Goal: Transaction & Acquisition: Purchase product/service

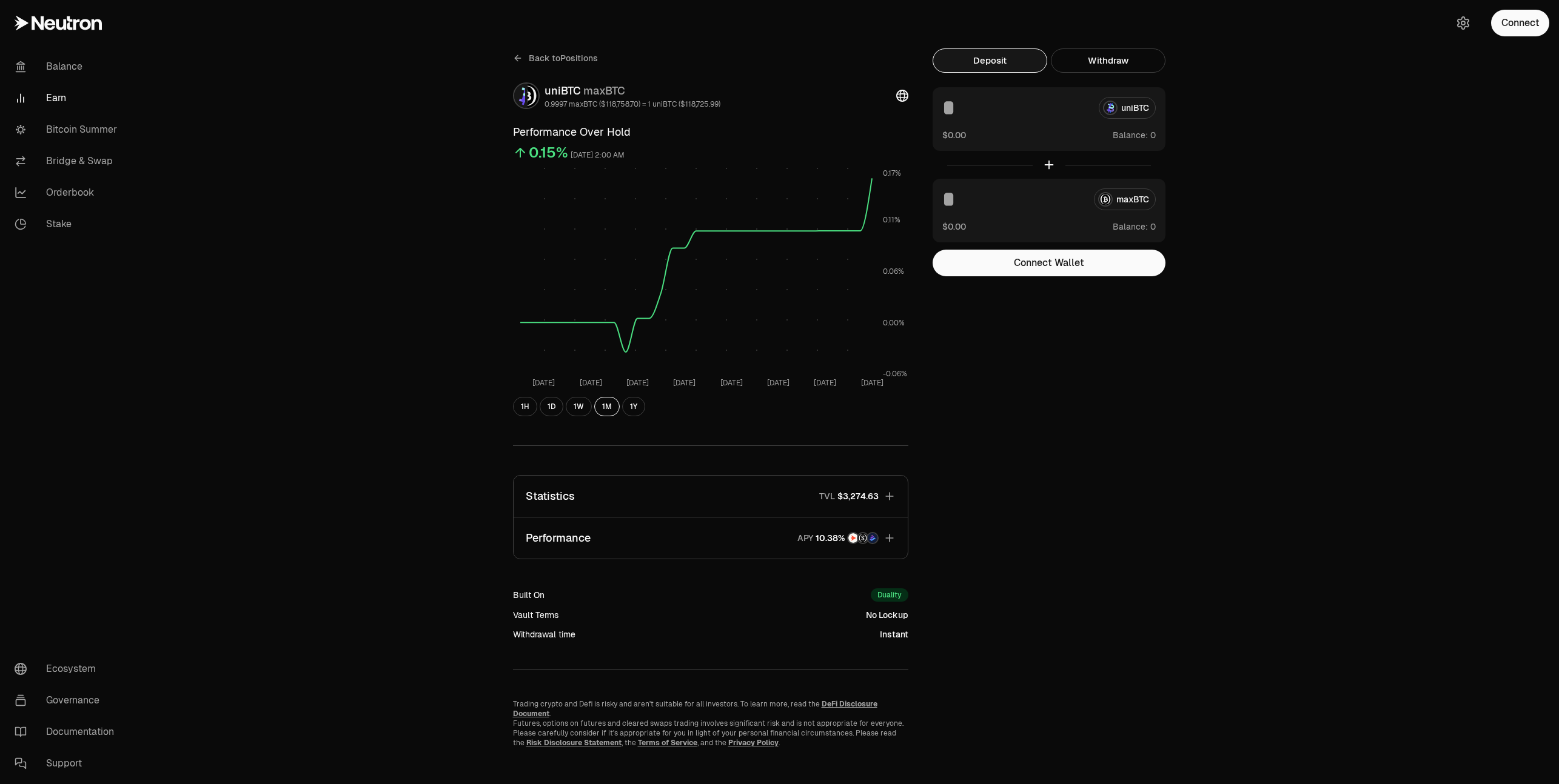
click at [44, 98] on link "Earn" at bounding box center [68, 98] width 126 height 32
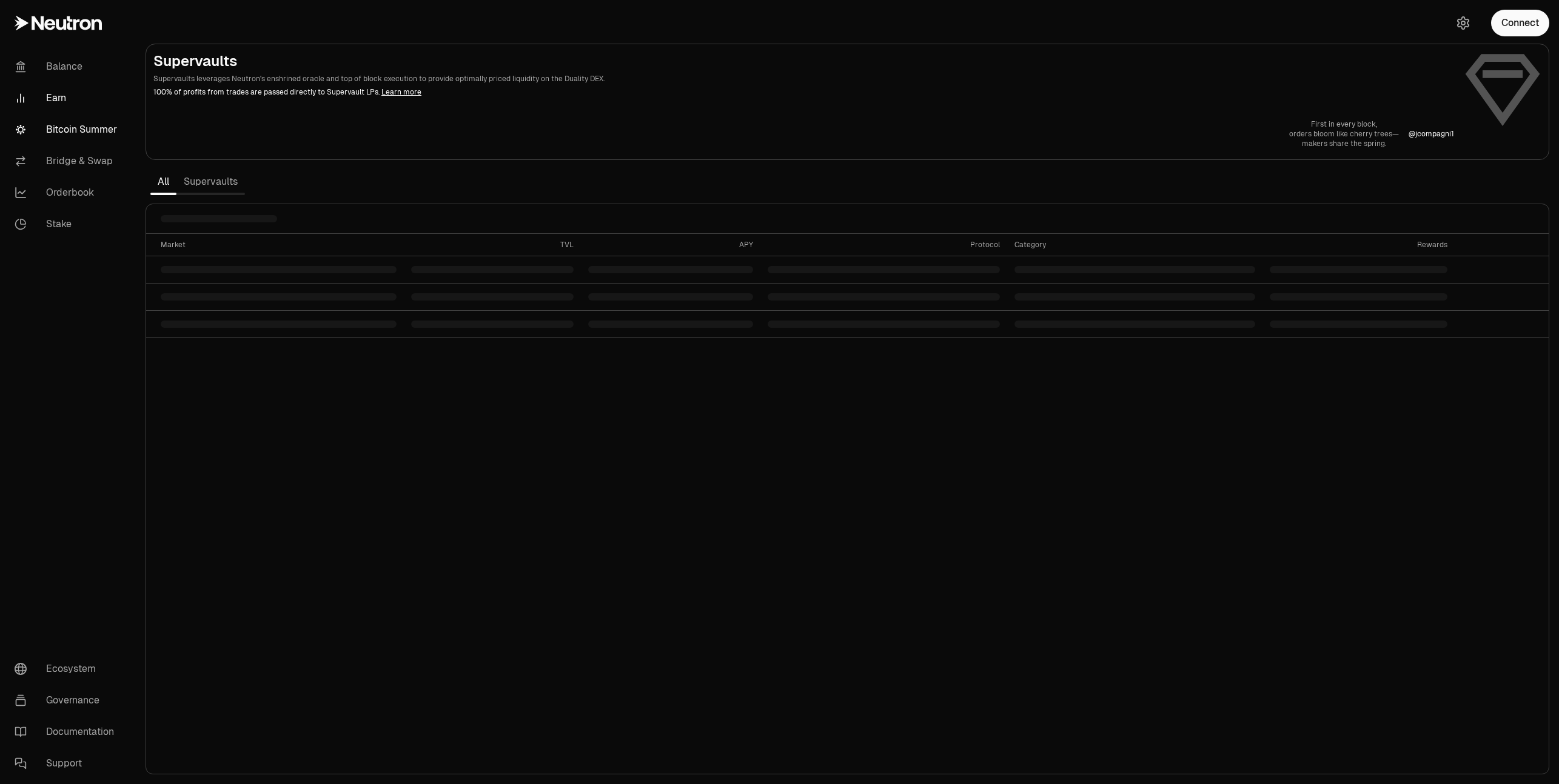
click at [63, 133] on link "Bitcoin Summer" at bounding box center [68, 130] width 126 height 32
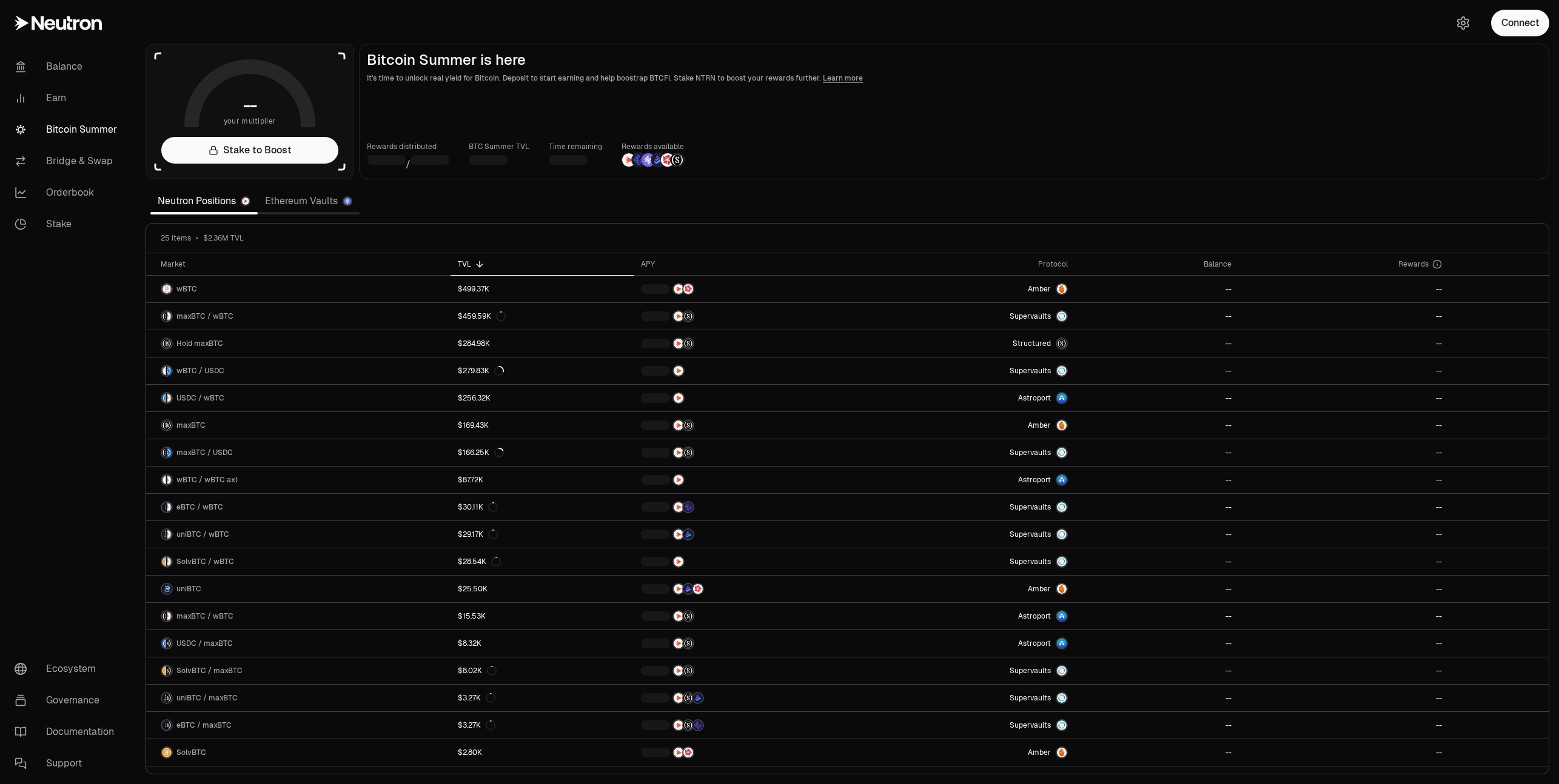
click at [296, 212] on div "Neutron Positions Ethereum Vaults" at bounding box center [255, 201] width 210 height 27
click at [296, 202] on link "Ethereum Vaults" at bounding box center [308, 201] width 102 height 24
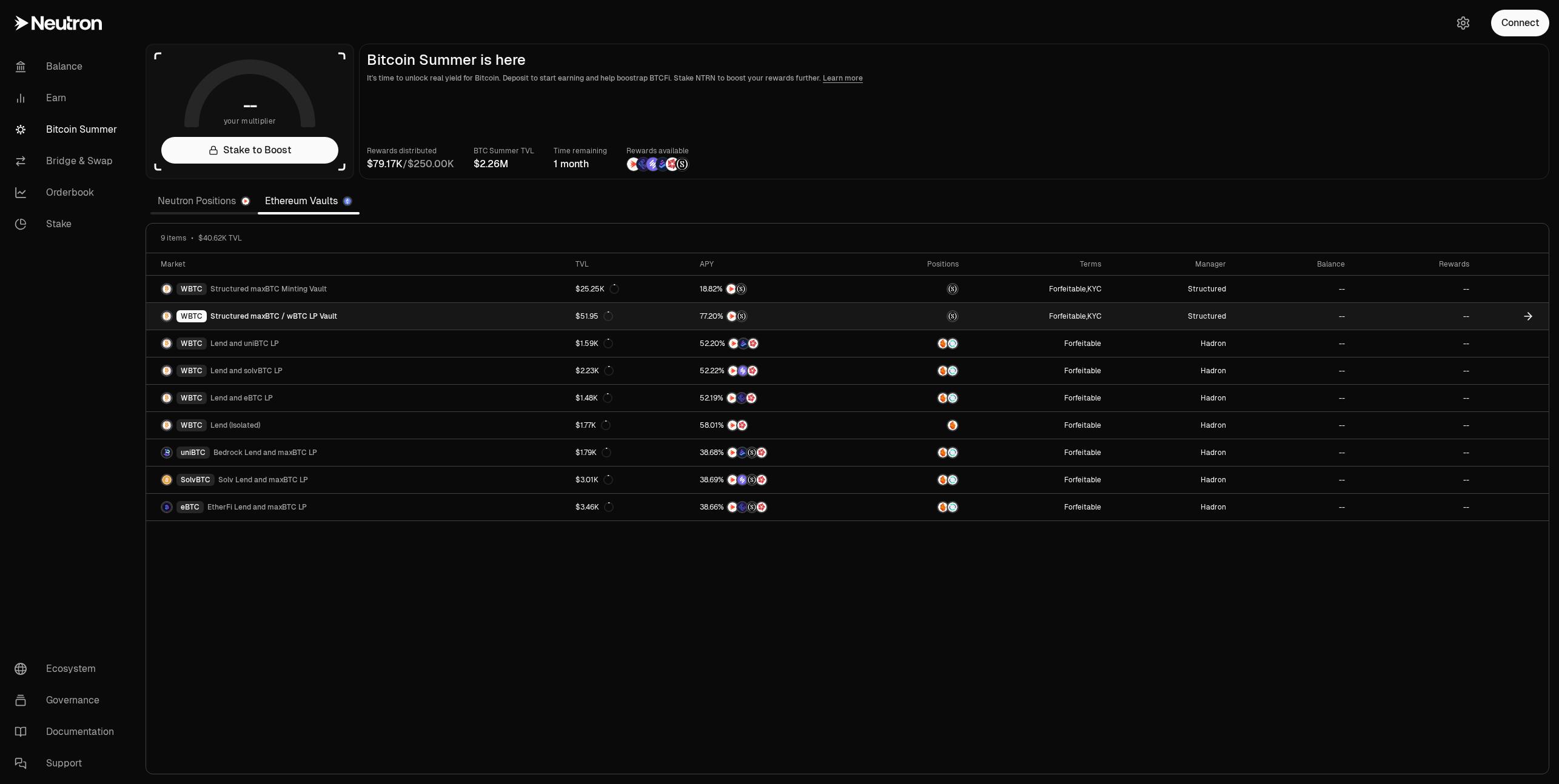
click at [285, 311] on div "WBTC Structured maxBTC / wBTC LP Vault" at bounding box center [249, 316] width 176 height 12
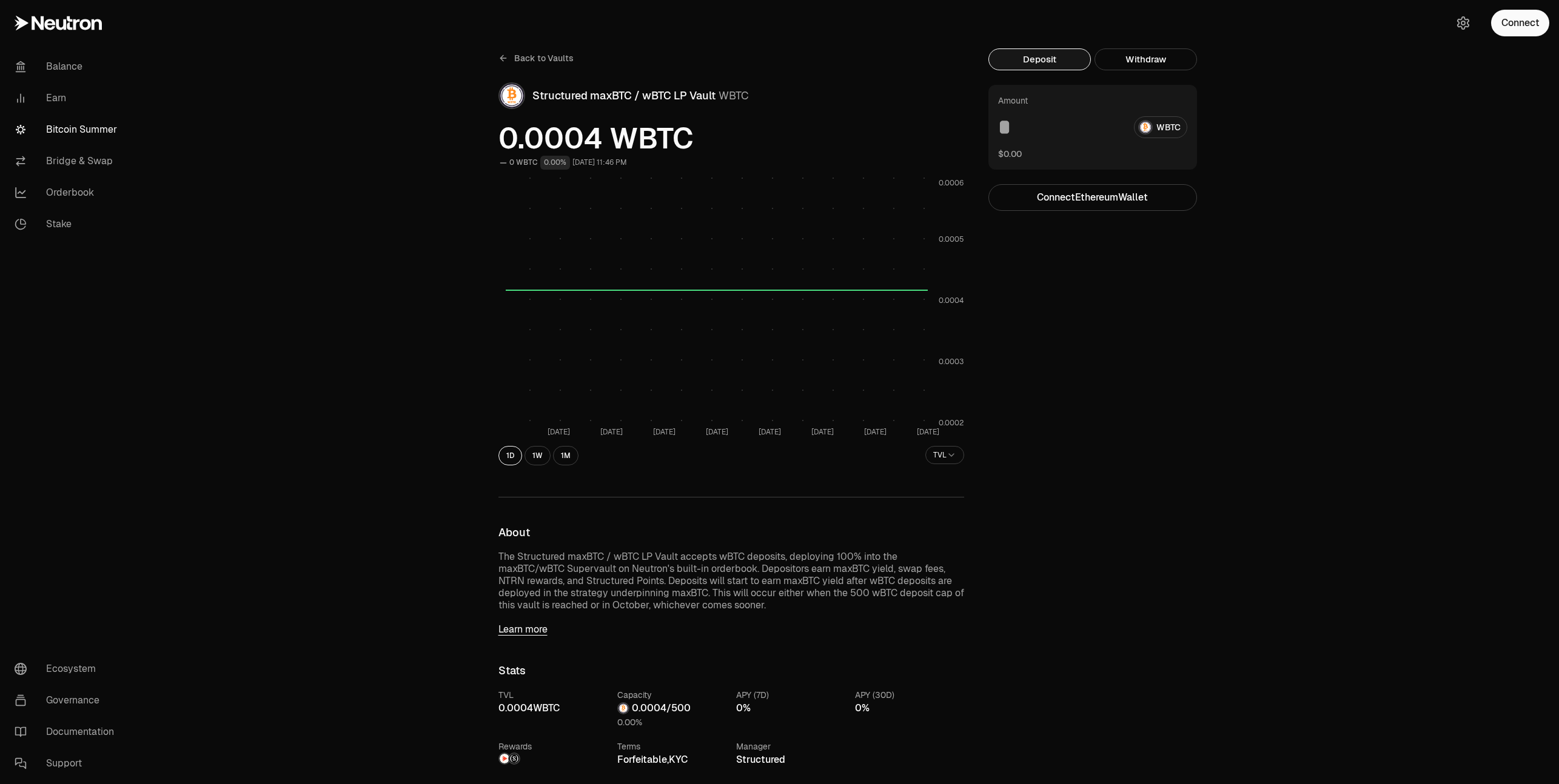
click at [1058, 63] on button "Deposit" at bounding box center [1039, 59] width 102 height 22
click at [1053, 193] on button "Connect Ethereum Wallet" at bounding box center [1093, 197] width 209 height 27
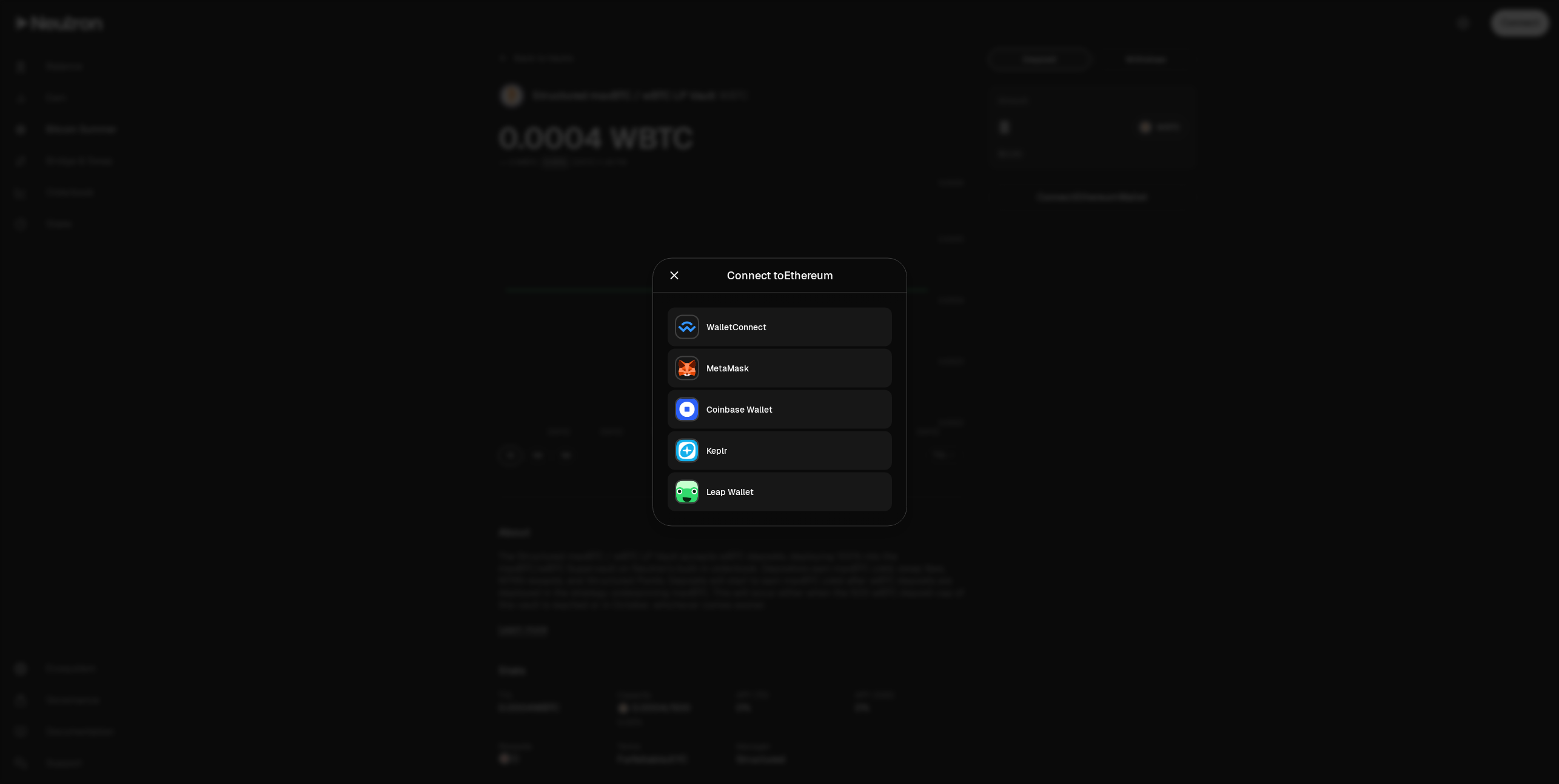
click at [720, 458] on button "Keplr" at bounding box center [780, 451] width 224 height 39
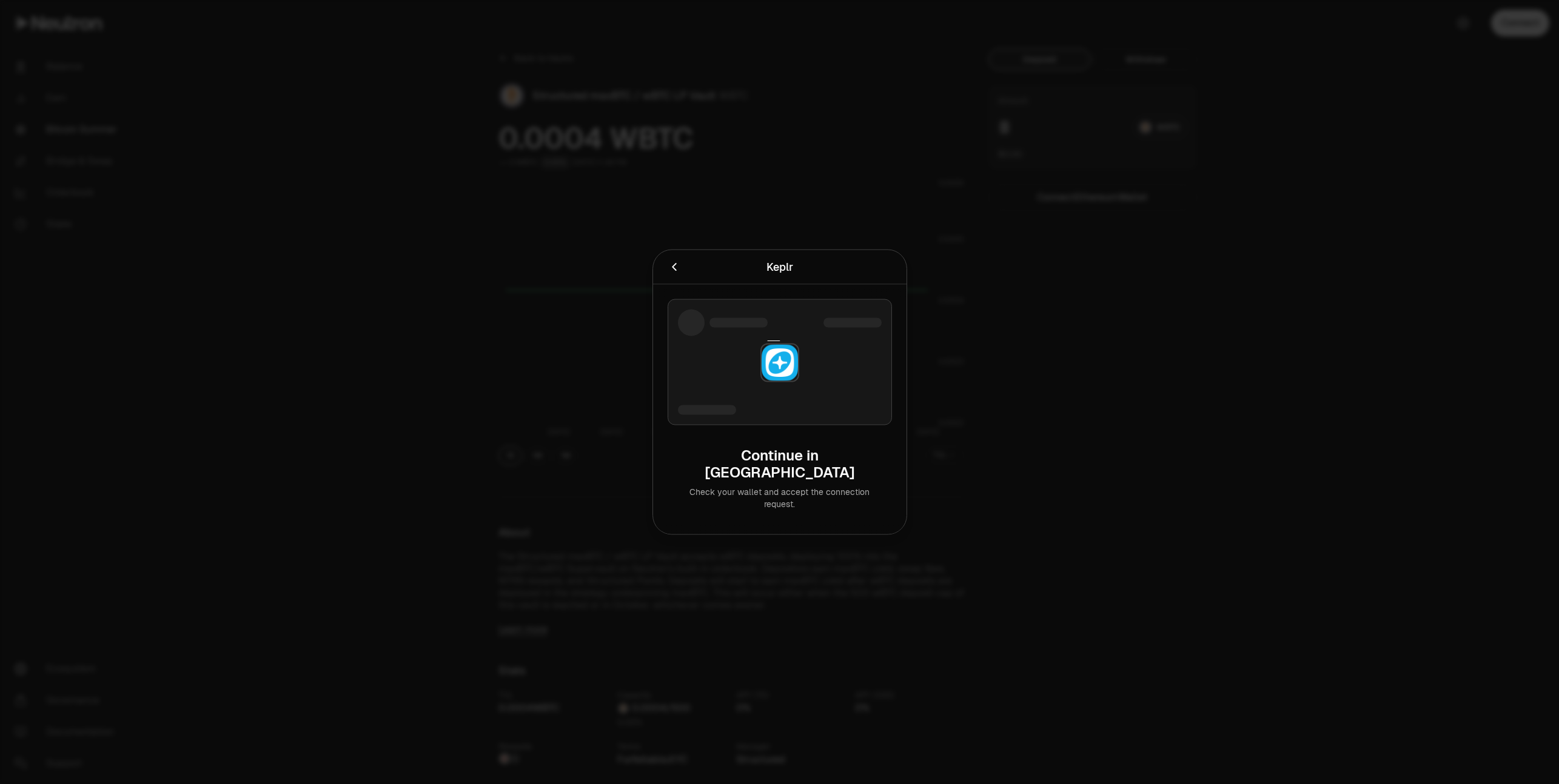
click at [1426, 42] on div at bounding box center [780, 392] width 1559 height 784
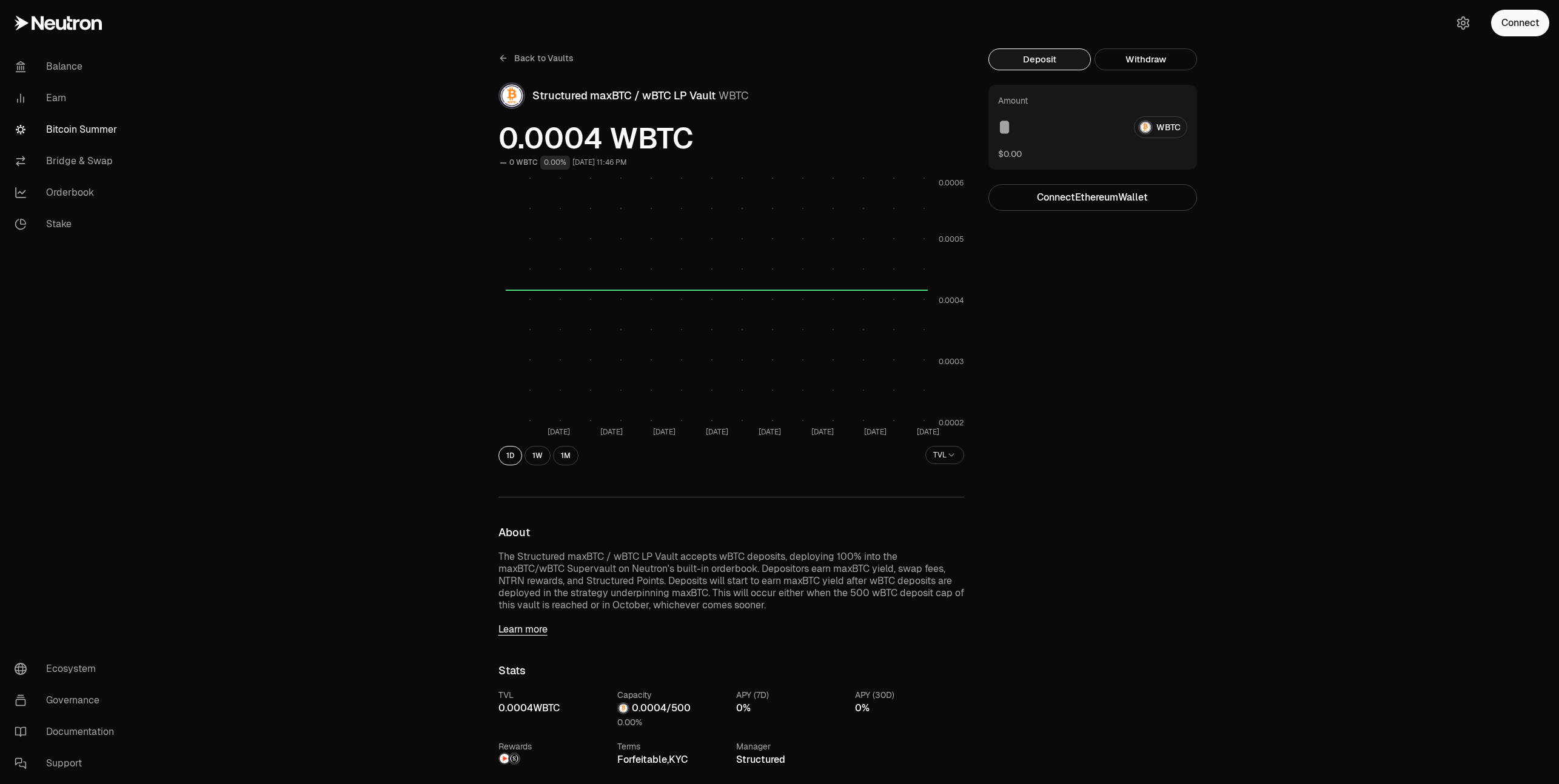
click at [1033, 68] on button "Deposit" at bounding box center [1039, 59] width 102 height 22
click at [1051, 197] on button "Connect Ethereum Wallet" at bounding box center [1093, 197] width 209 height 27
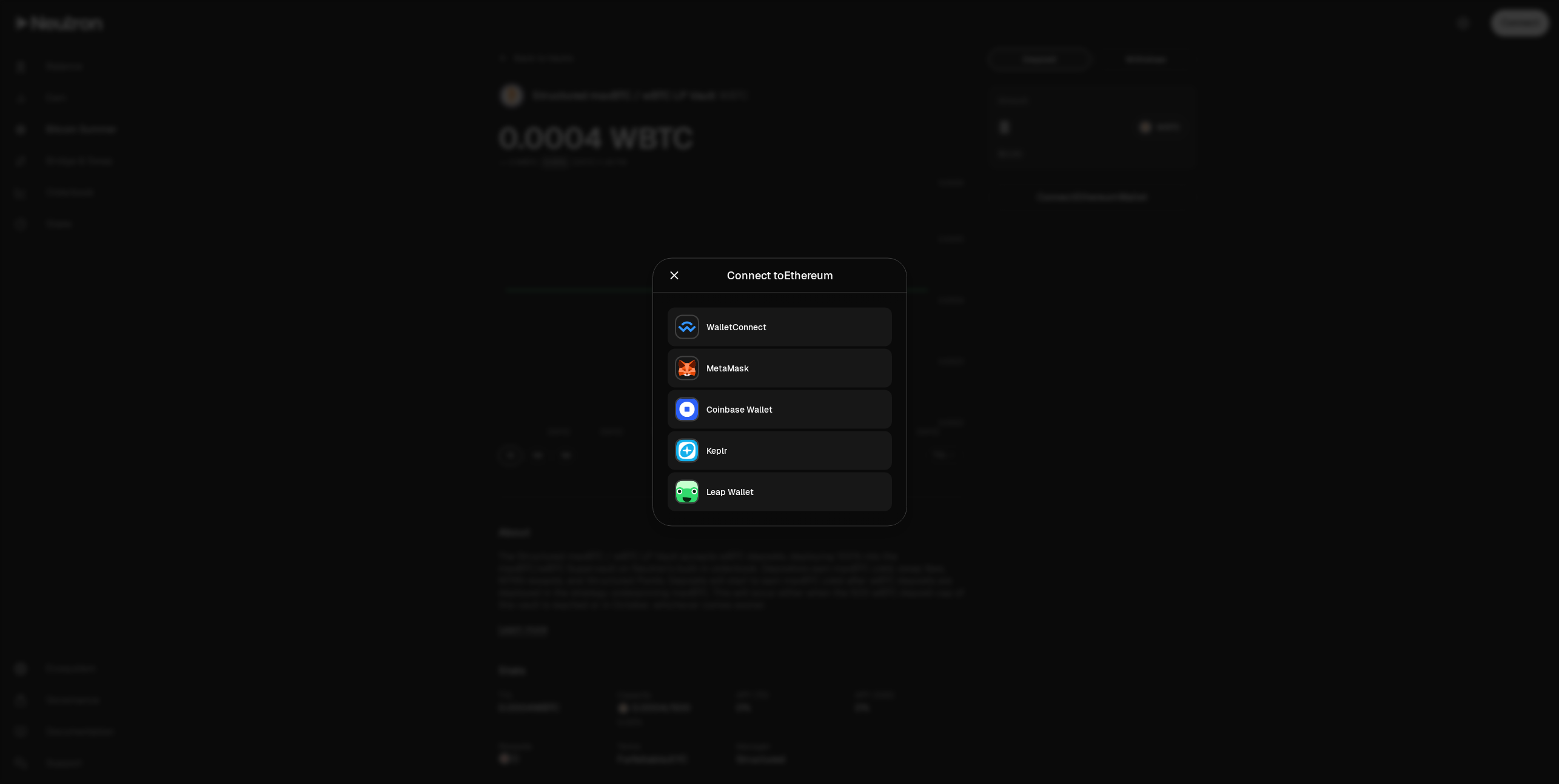
click at [741, 442] on button "Keplr" at bounding box center [780, 451] width 224 height 39
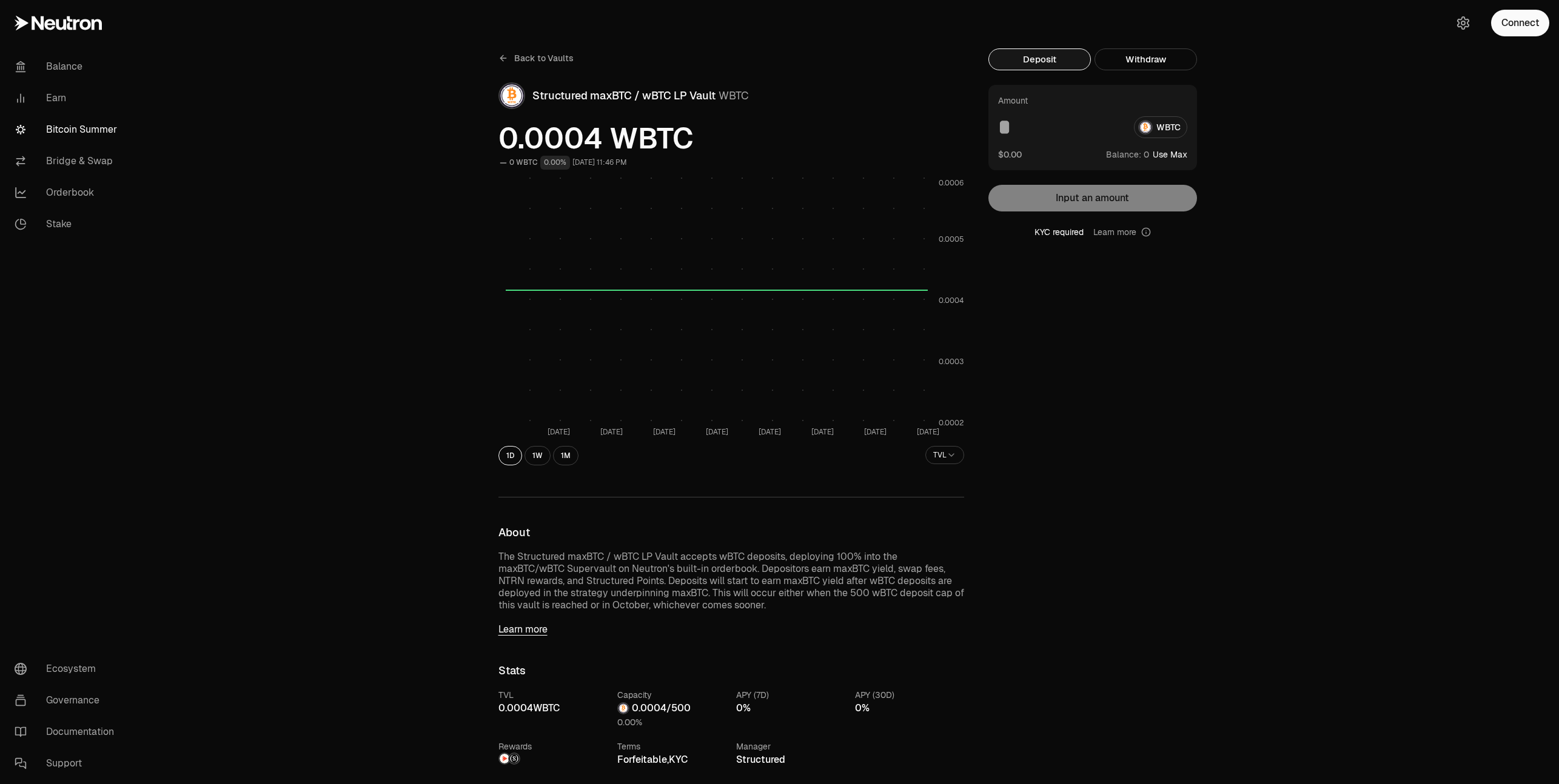
click at [1072, 196] on div "Amount WBTC $0.00 Balance: Use Max Input an amount KYC required Learn more" at bounding box center [1093, 161] width 209 height 153
click at [1069, 240] on div "Deposit Withdraw Amount WBTC $0.00 Balance: Use Max Input an amount KYC require…" at bounding box center [1100, 695] width 223 height 1293
click at [1013, 131] on input at bounding box center [1061, 127] width 126 height 22
type input "*"
click at [1176, 153] on button "Use Max" at bounding box center [1170, 154] width 35 height 12
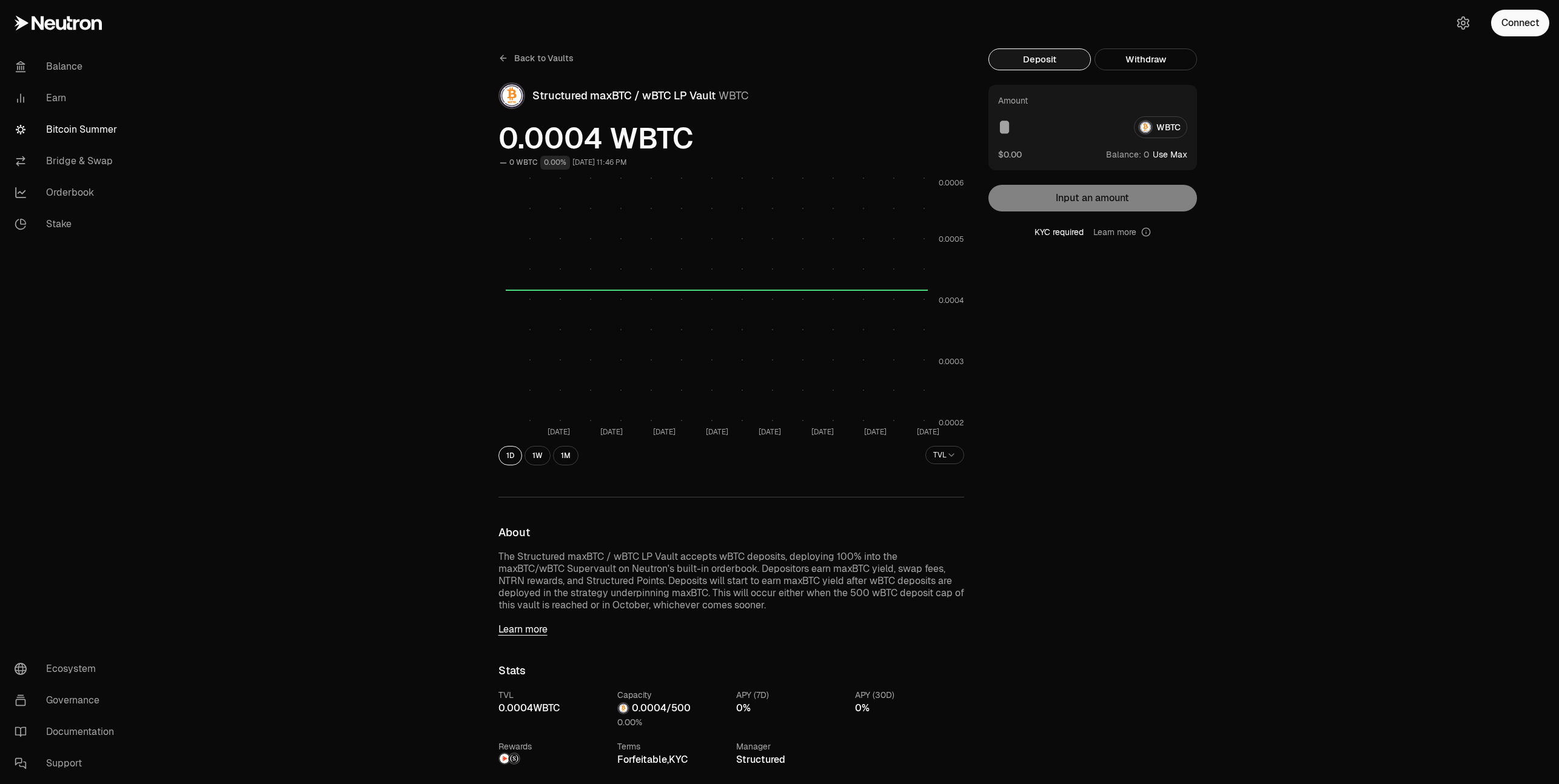
type input "*"
click at [1176, 153] on button "Using Max" at bounding box center [1166, 154] width 41 height 12
click at [1514, 28] on button "Connect" at bounding box center [1520, 23] width 59 height 27
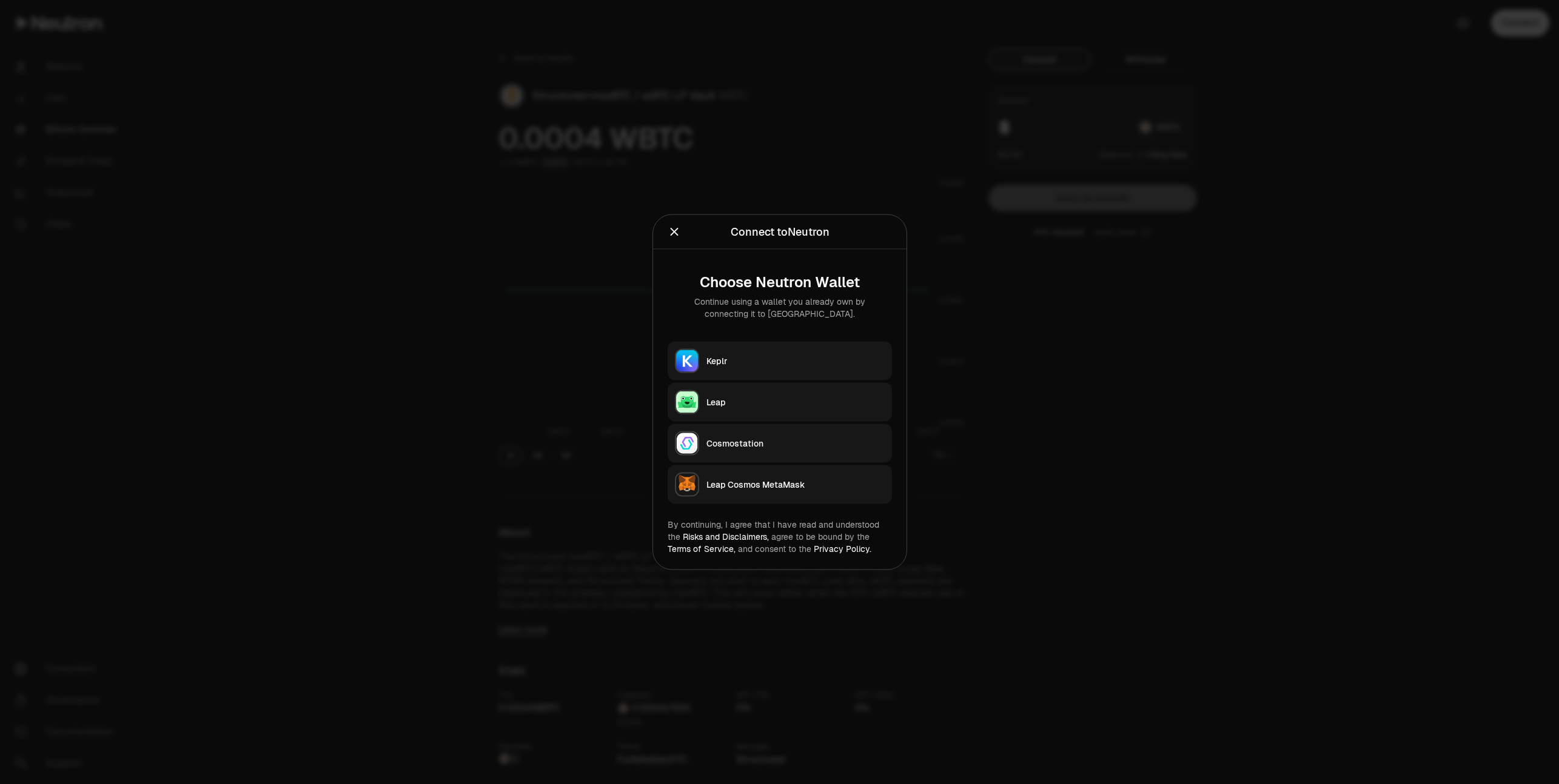
click at [732, 360] on div "Keplr" at bounding box center [795, 361] width 178 height 12
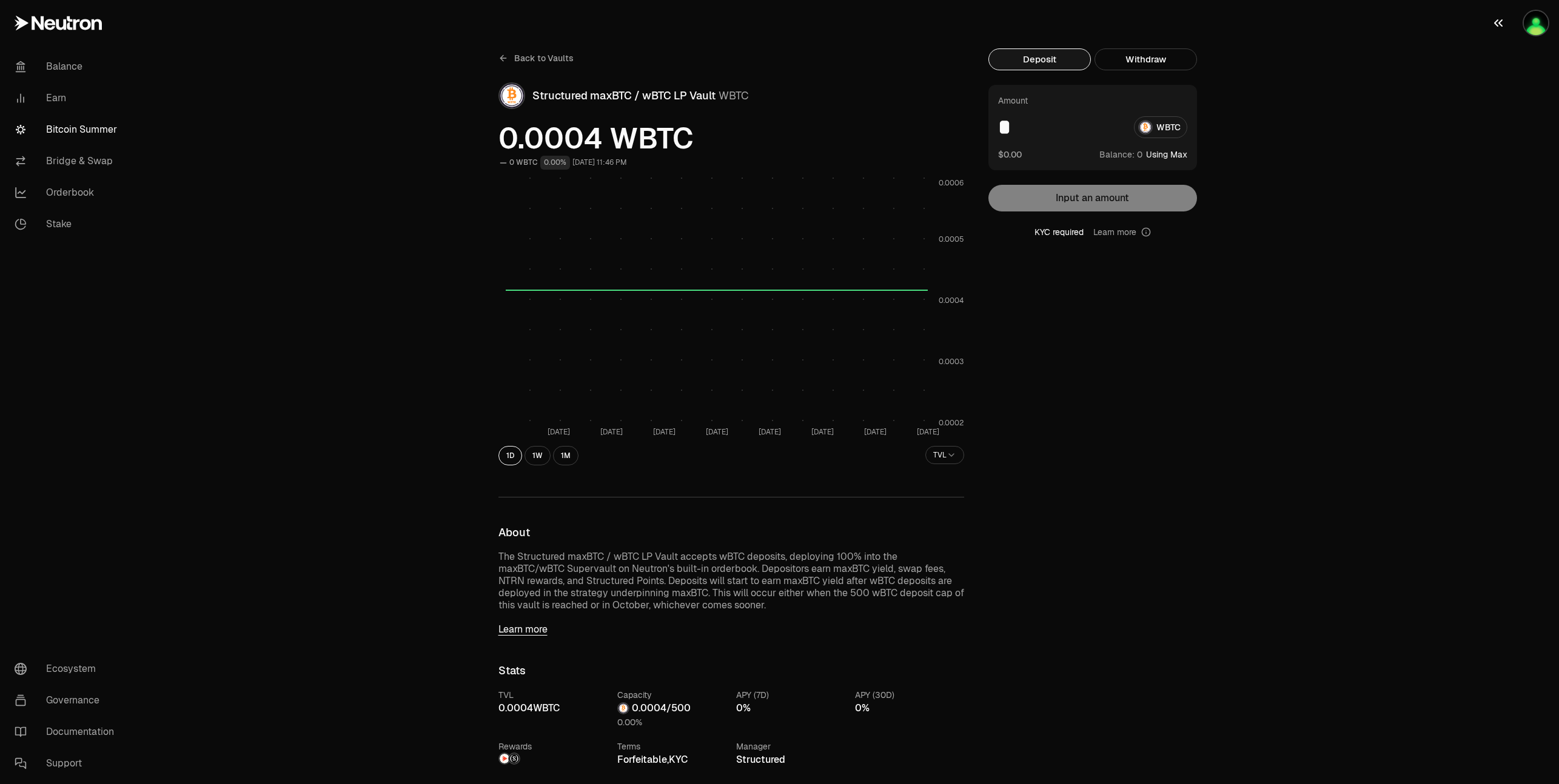
click at [1524, 22] on img "button" at bounding box center [1536, 23] width 24 height 24
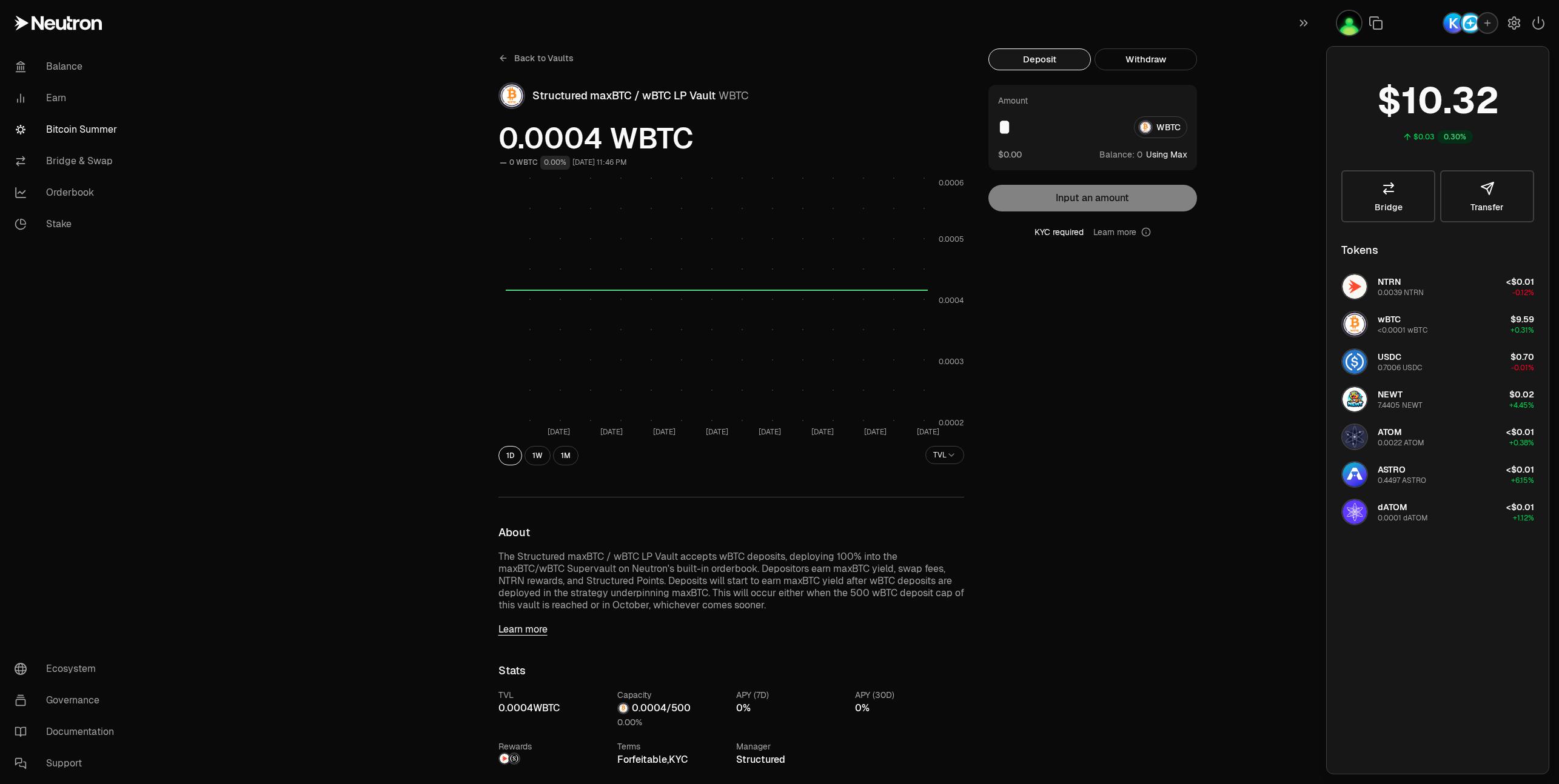
click at [1404, 327] on div "<0.0001 wBTC" at bounding box center [1402, 331] width 49 height 10
click at [1120, 63] on button "Withdraw" at bounding box center [1145, 59] width 102 height 22
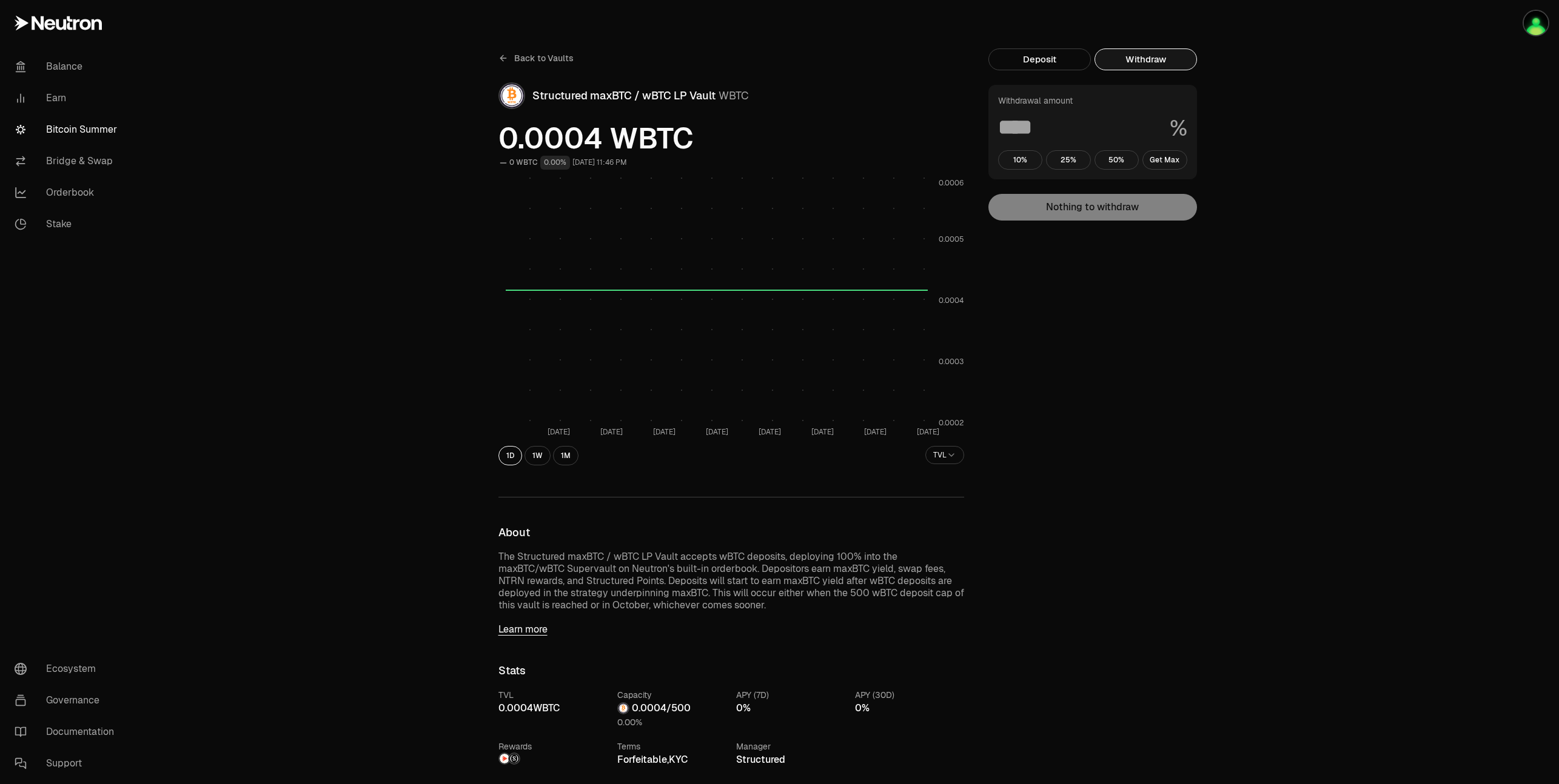
click at [1017, 127] on input at bounding box center [1079, 127] width 162 height 22
click at [1029, 67] on button "Deposit" at bounding box center [1039, 59] width 102 height 22
click at [1543, 20] on img "button" at bounding box center [1536, 23] width 24 height 24
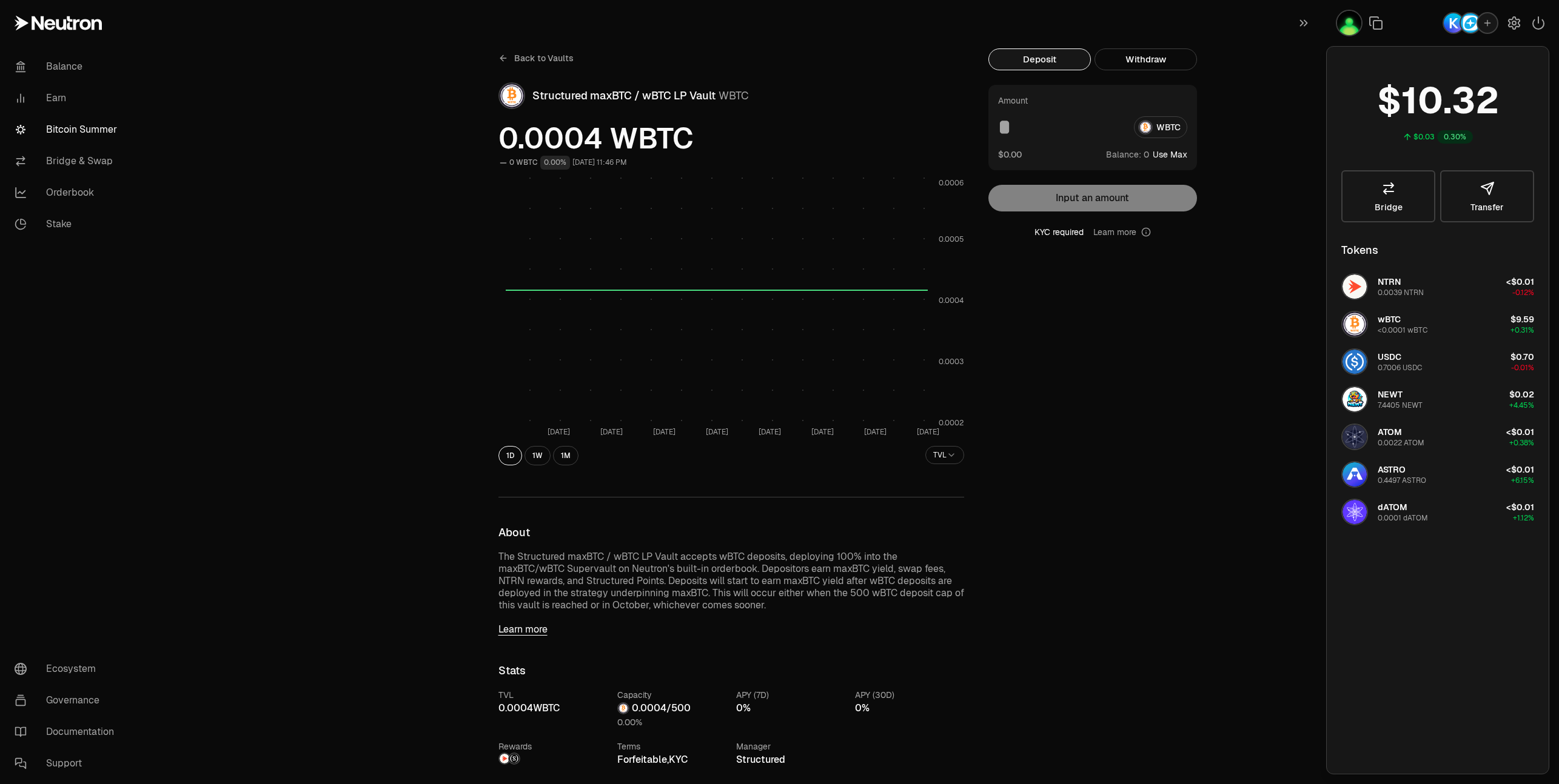
click at [1455, 20] on img "button" at bounding box center [1453, 23] width 20 height 20
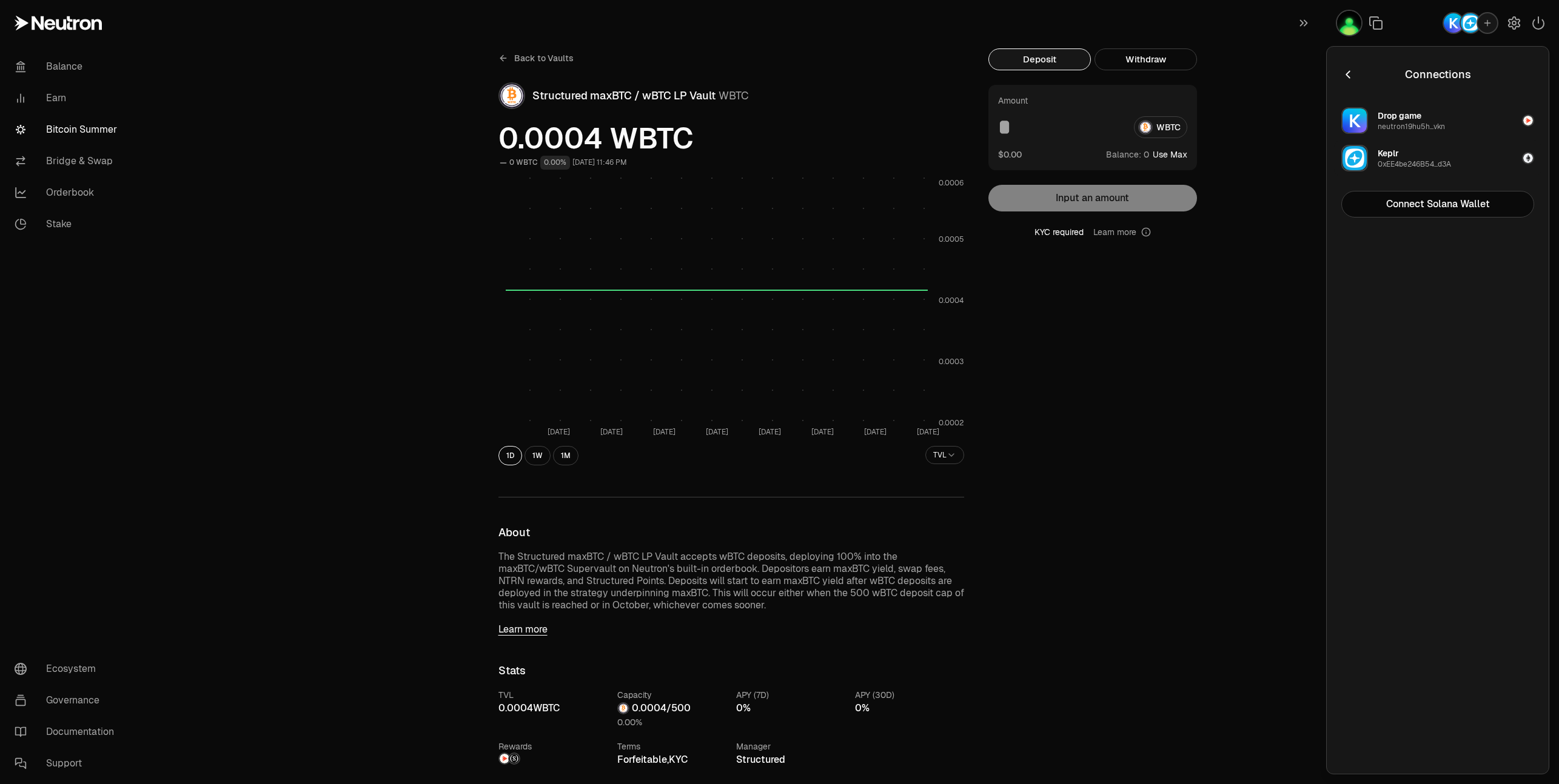
click at [1451, 164] on div "0xEE4be246B54...d3A" at bounding box center [1414, 164] width 73 height 10
click at [1429, 116] on div "Drop game neutron19hu5h...vkn" at bounding box center [1411, 121] width 67 height 22
click at [1424, 149] on div "Keplr 0xEE4be246B54...d3A" at bounding box center [1414, 158] width 73 height 22
click at [1351, 61] on div "Connections" at bounding box center [1437, 75] width 193 height 27
click at [1349, 69] on icon "button" at bounding box center [1347, 74] width 13 height 13
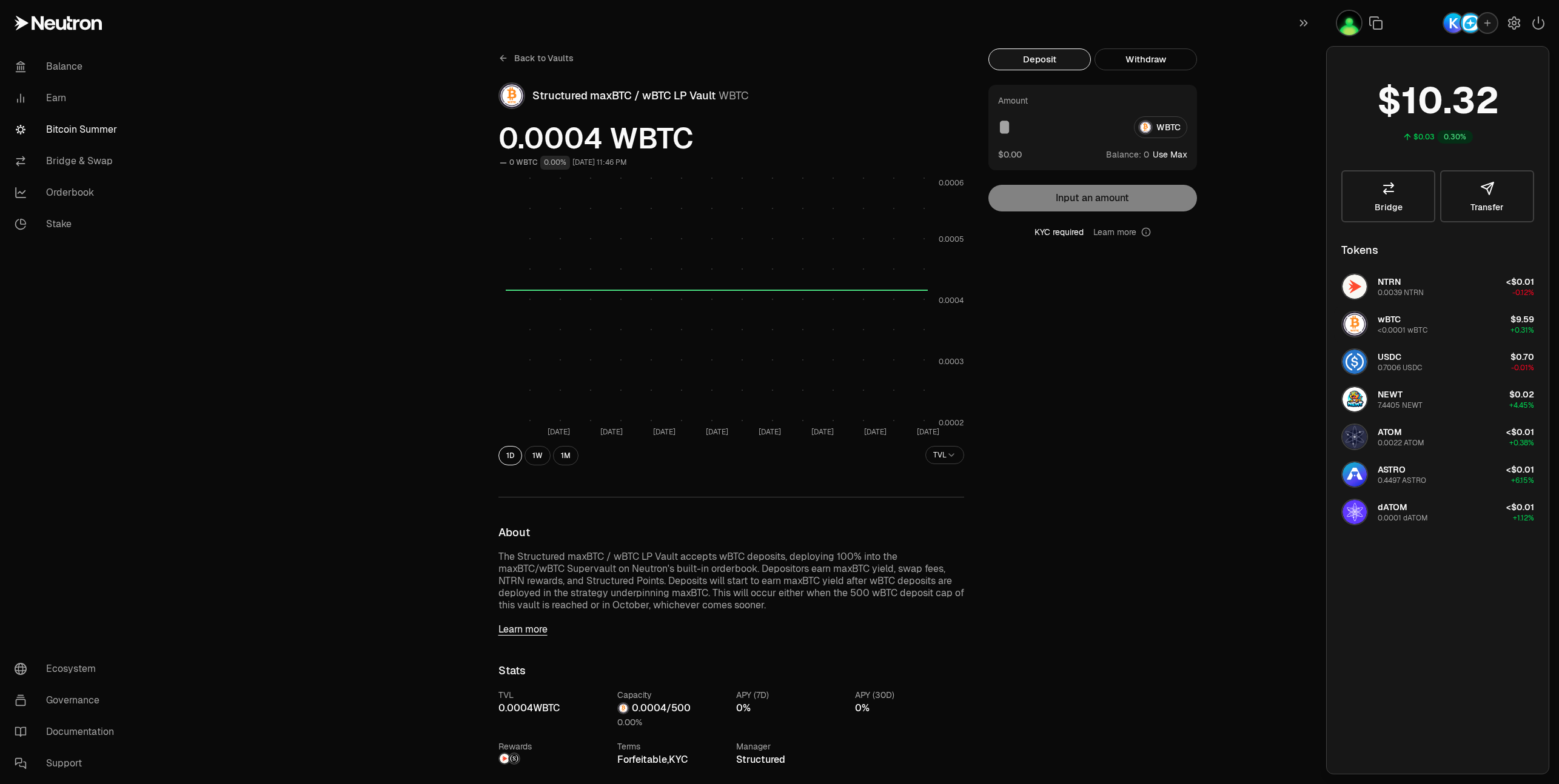
click at [1387, 333] on div "<0.0001 wBTC" at bounding box center [1402, 331] width 49 height 10
click at [1457, 211] on button "Transfer" at bounding box center [1486, 197] width 94 height 52
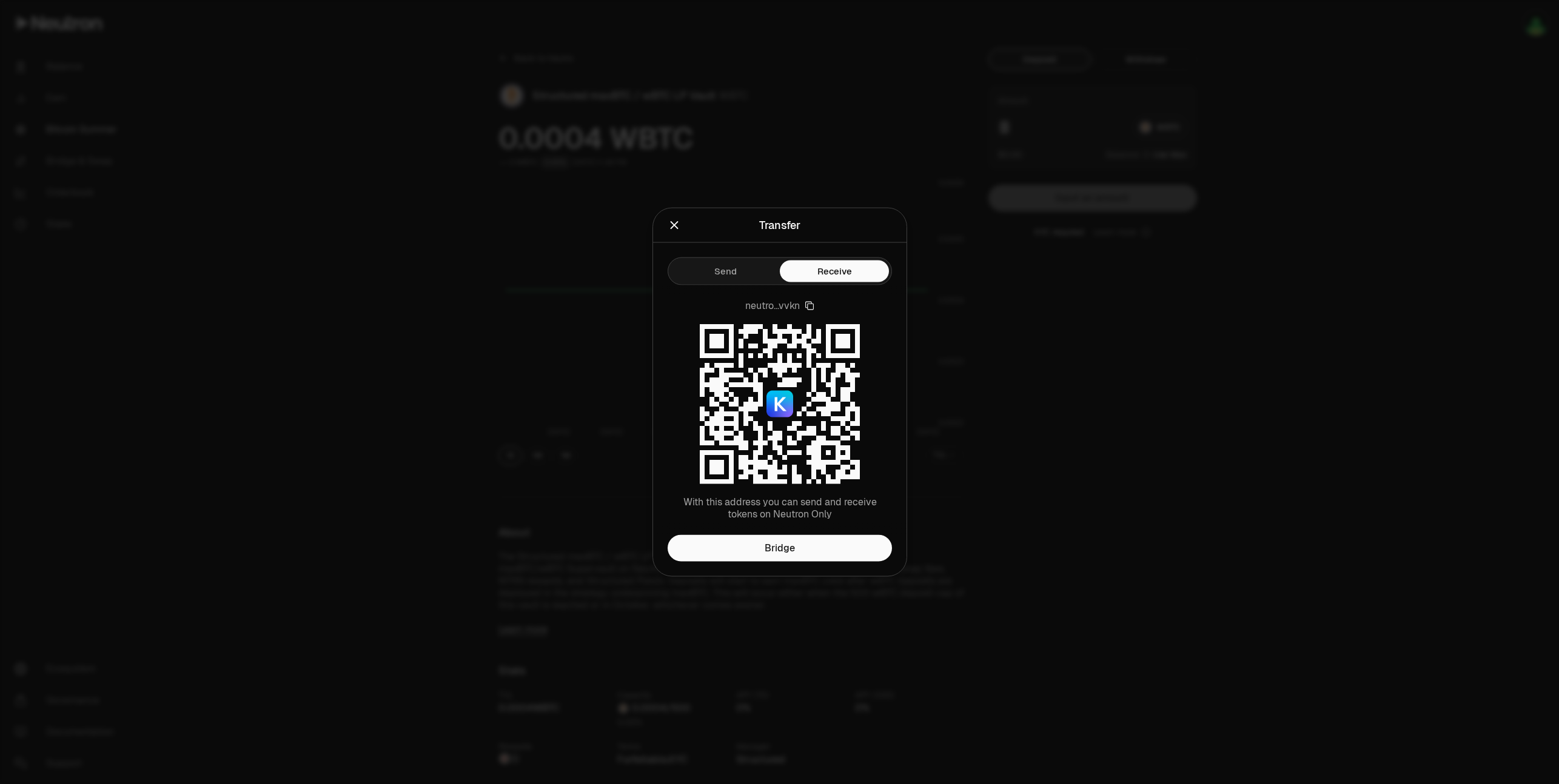
click at [808, 305] on icon "button" at bounding box center [810, 306] width 10 height 10
click at [983, 427] on div at bounding box center [780, 392] width 1559 height 784
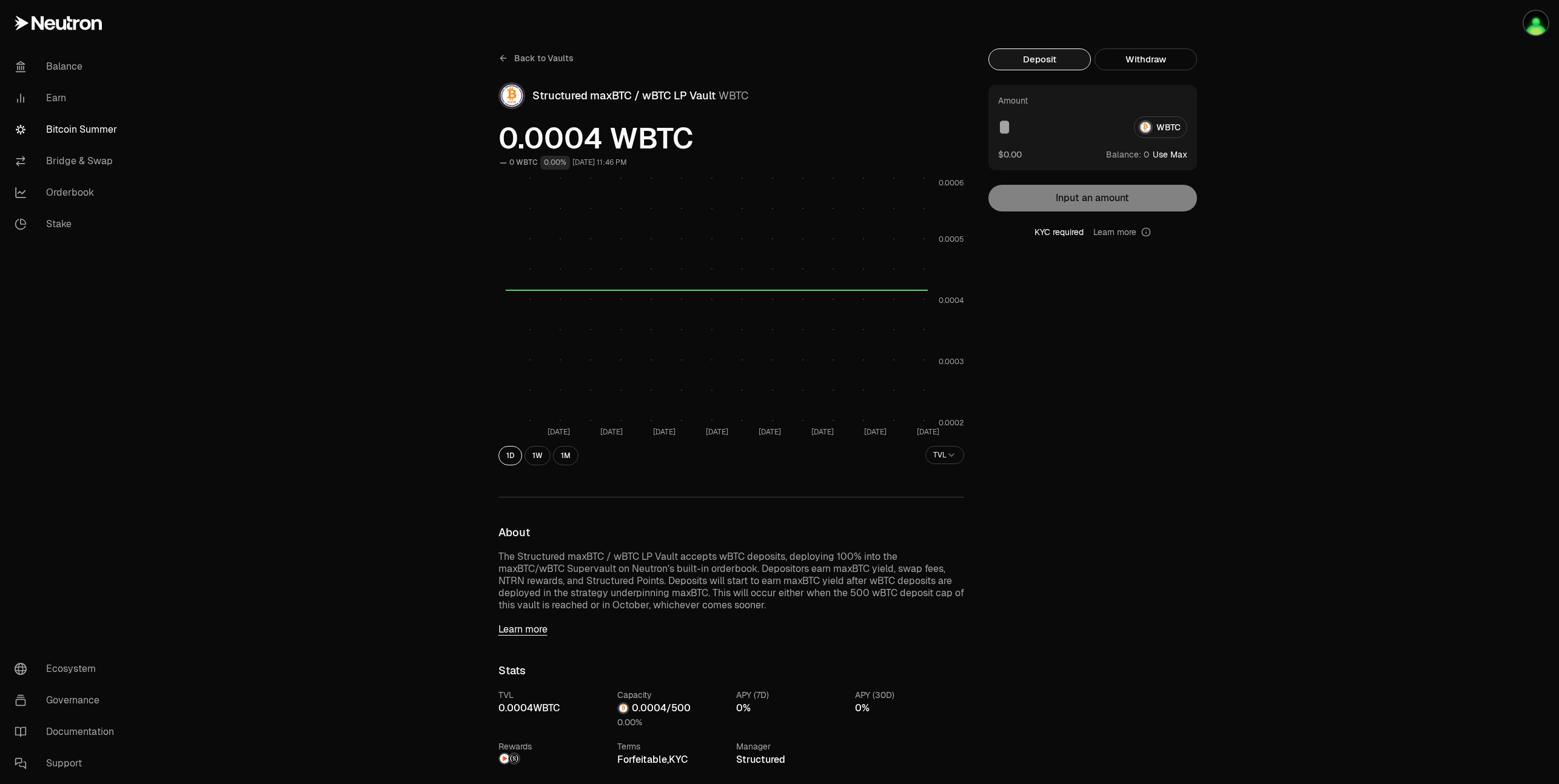
click at [1175, 128] on div "WBTC" at bounding box center [1093, 127] width 189 height 22
